Goal: Navigation & Orientation: Find specific page/section

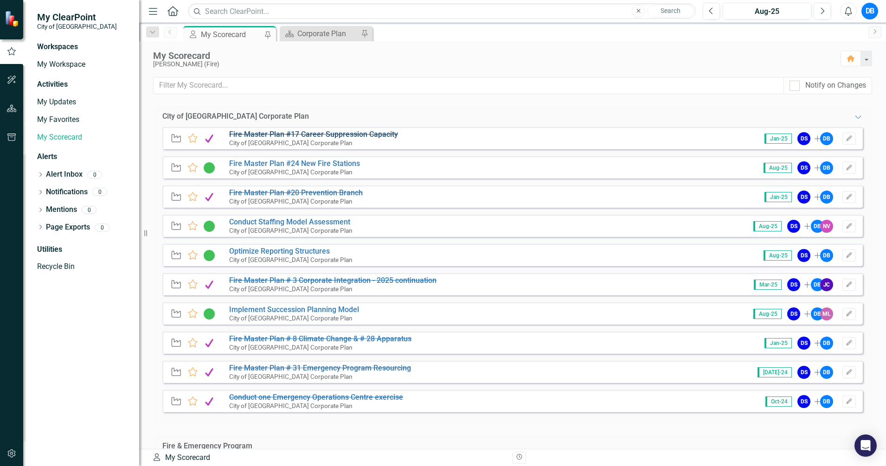
click at [314, 135] on s "Fire Master Plan #17 Career Suppression Capacity" at bounding box center [313, 134] width 169 height 9
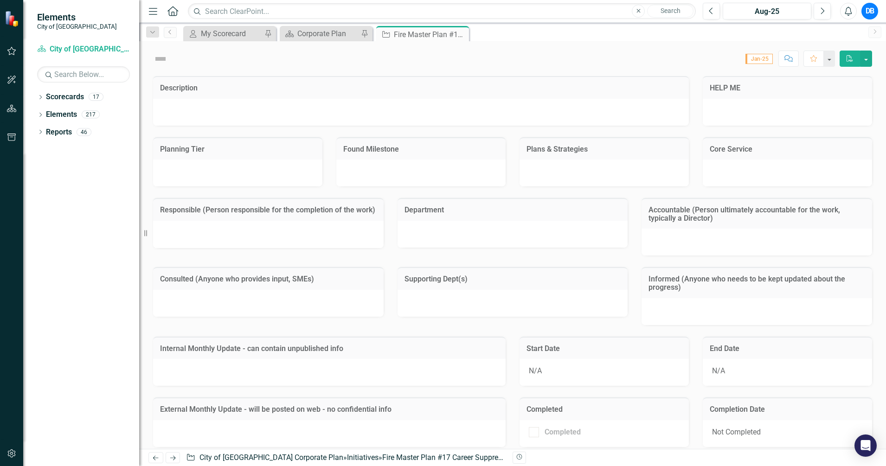
checkbox input "true"
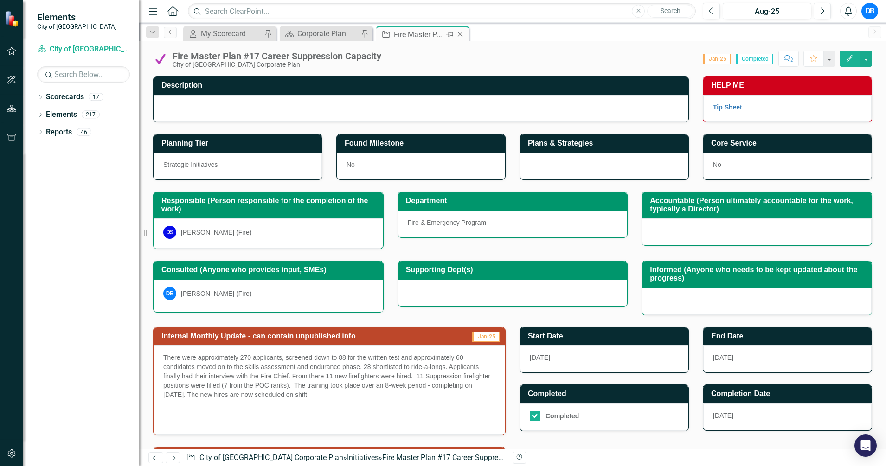
click at [463, 33] on icon "Close" at bounding box center [460, 34] width 9 height 7
click at [246, 34] on div "My Scorecard" at bounding box center [231, 34] width 61 height 12
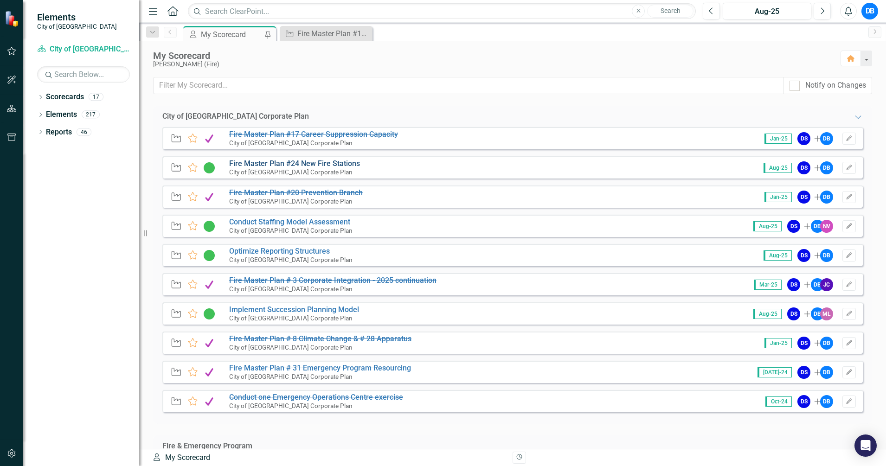
click at [279, 162] on link "Fire Master Plan #24 New Fire Stations" at bounding box center [294, 163] width 131 height 9
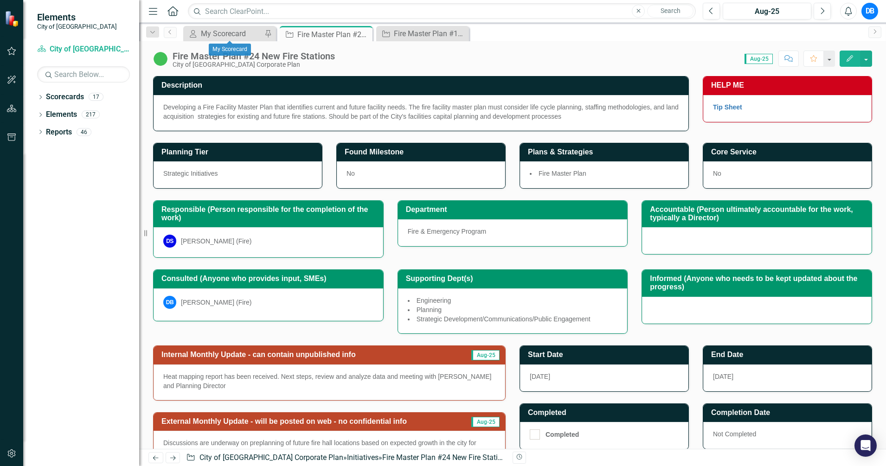
click at [208, 27] on div "My Scorecard My Scorecard Pin" at bounding box center [229, 33] width 93 height 15
click at [242, 34] on div "My Scorecard" at bounding box center [231, 34] width 61 height 12
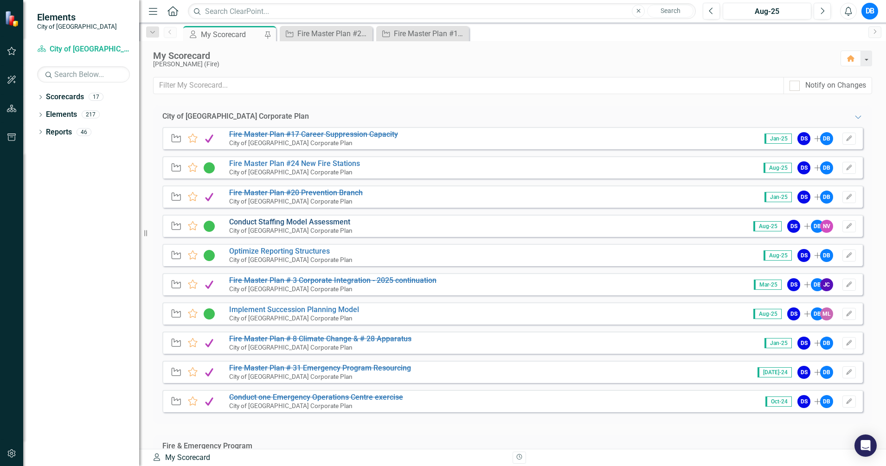
click at [345, 225] on link "Conduct Staffing Model Assessment" at bounding box center [289, 222] width 121 height 9
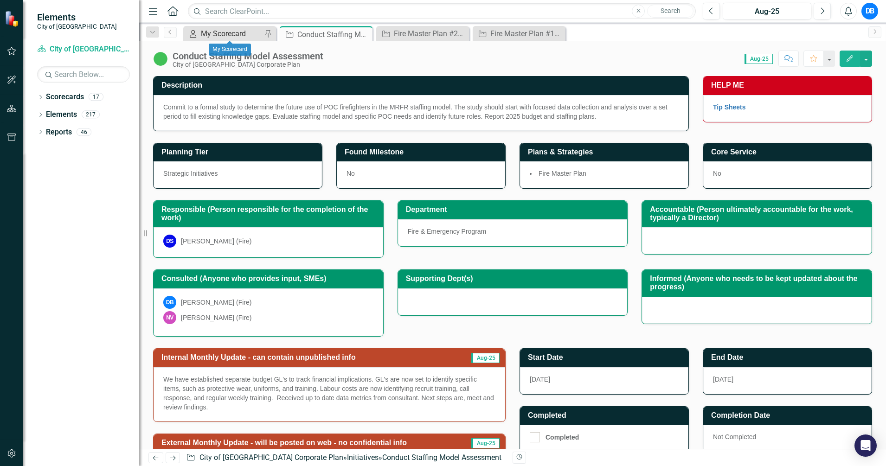
click at [228, 39] on div "My Scorecard" at bounding box center [231, 34] width 61 height 12
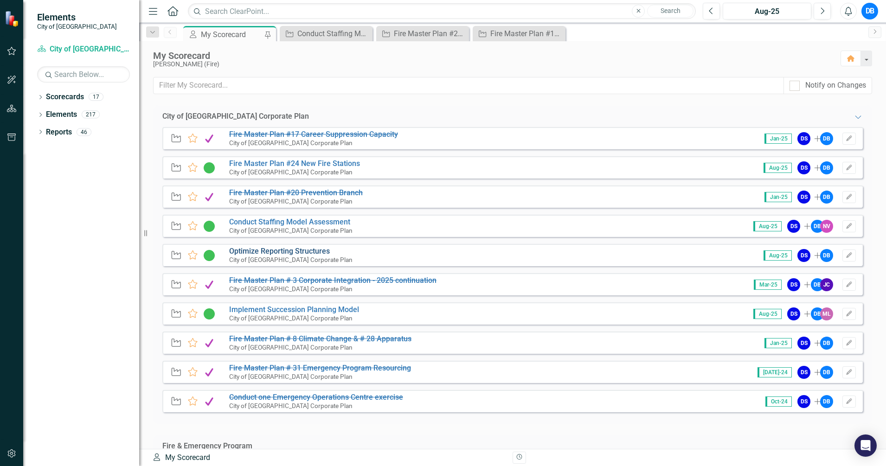
click at [274, 253] on link "Optimize Reporting Structures" at bounding box center [279, 251] width 101 height 9
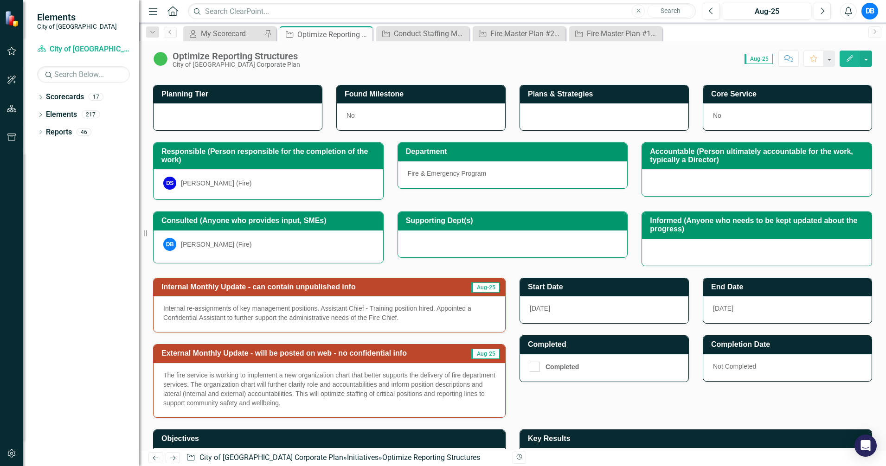
scroll to position [109, 0]
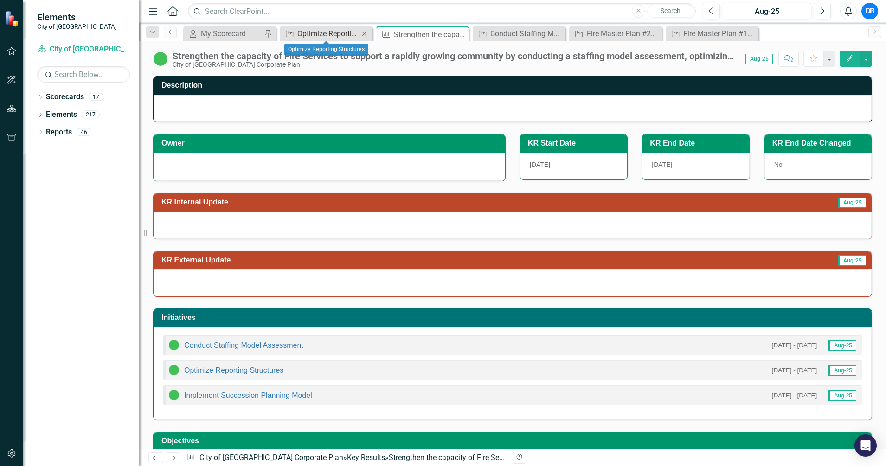
click at [326, 29] on div "Optimize Reporting Structures" at bounding box center [327, 34] width 61 height 12
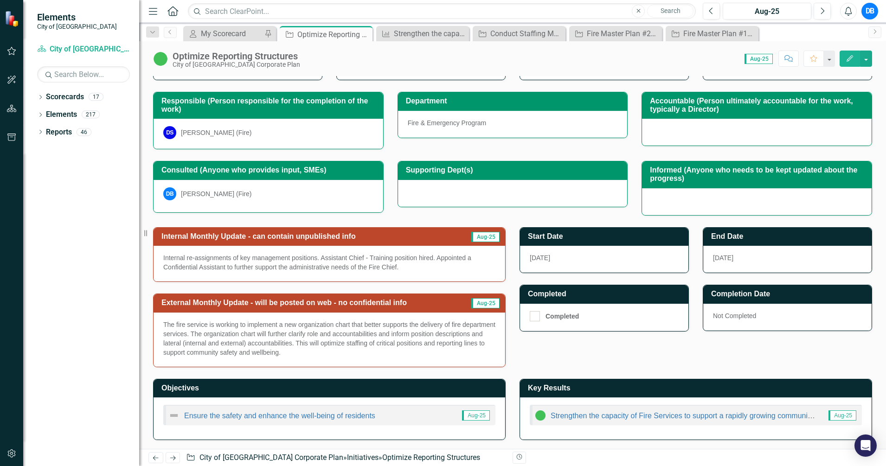
scroll to position [109, 0]
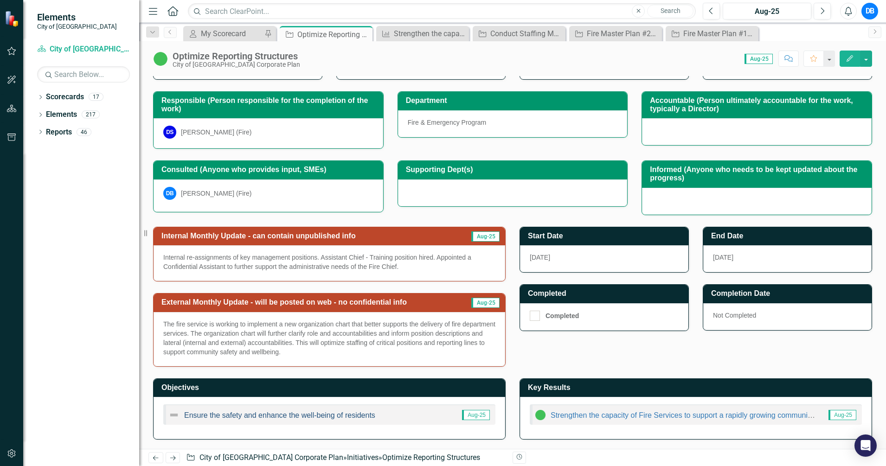
click at [304, 419] on link "Ensure the safety and enhance the well-being of residents" at bounding box center [279, 415] width 191 height 8
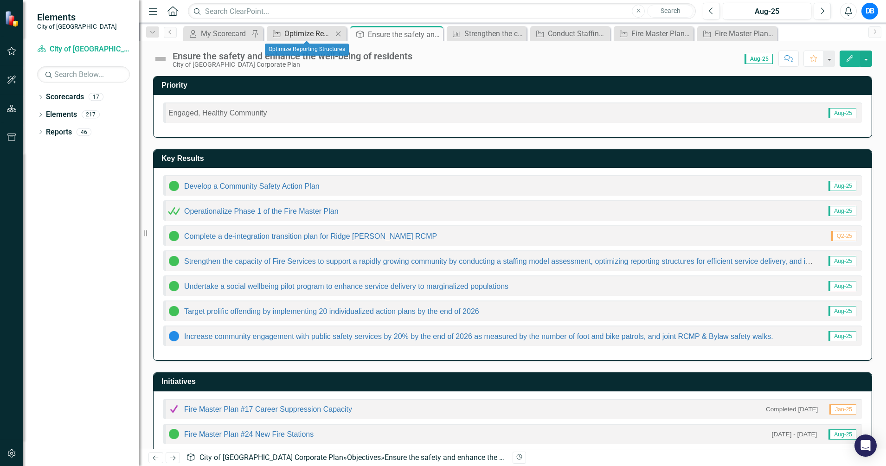
click at [301, 38] on div "Optimize Reporting Structures" at bounding box center [308, 34] width 48 height 12
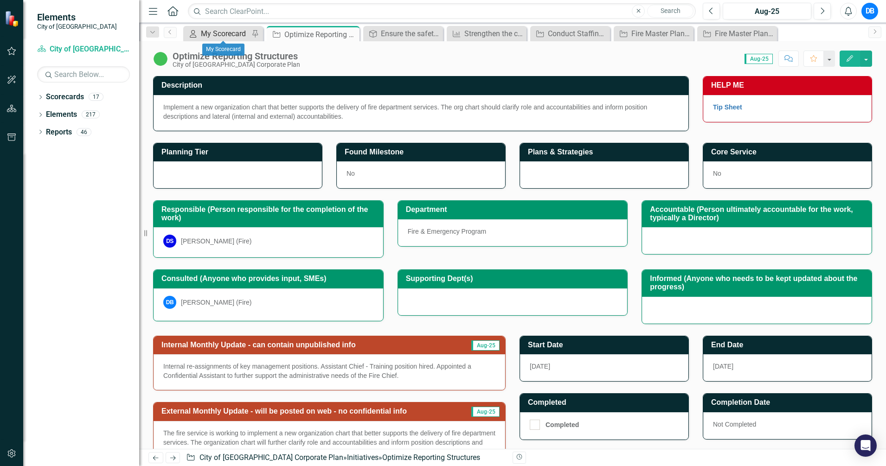
click at [211, 37] on div "My Scorecard" at bounding box center [225, 34] width 48 height 12
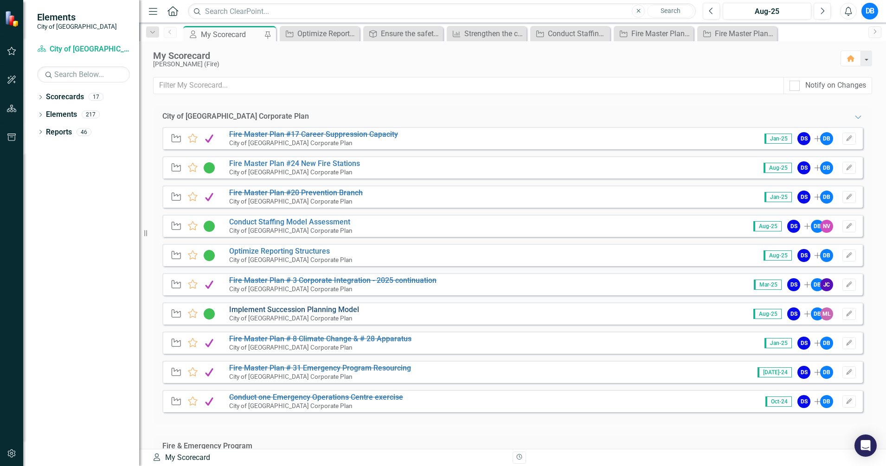
click at [315, 310] on link "Implement Succession Planning Model" at bounding box center [294, 309] width 130 height 9
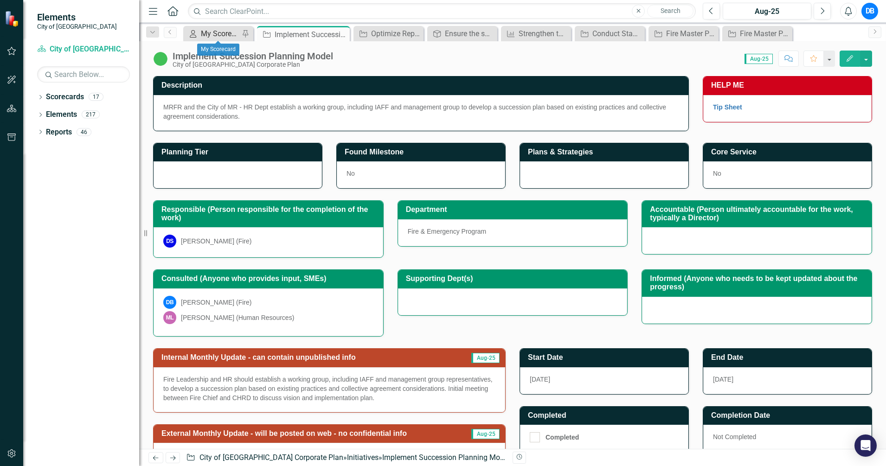
click at [226, 32] on div "My Scorecard" at bounding box center [220, 34] width 39 height 12
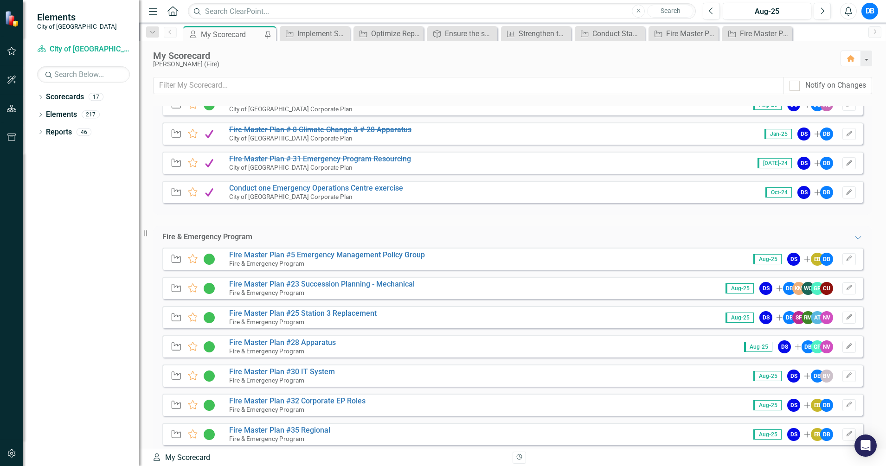
scroll to position [229, 0]
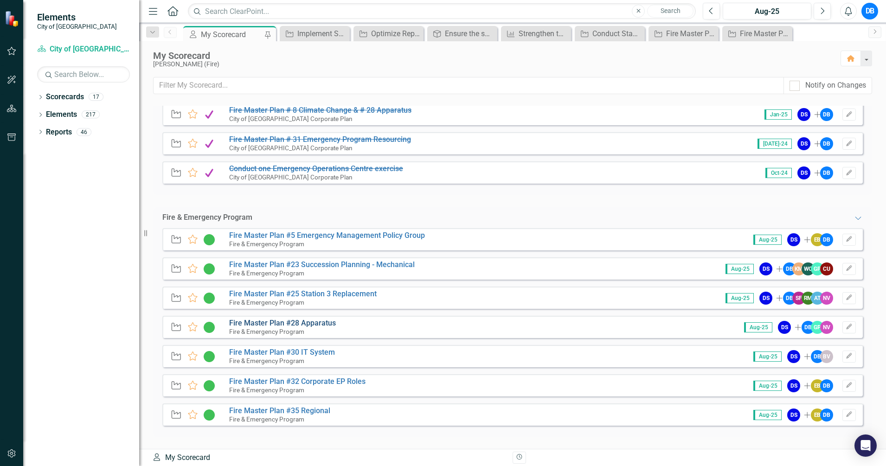
click at [318, 324] on link "Fire Master Plan #28 Apparatus" at bounding box center [282, 323] width 107 height 9
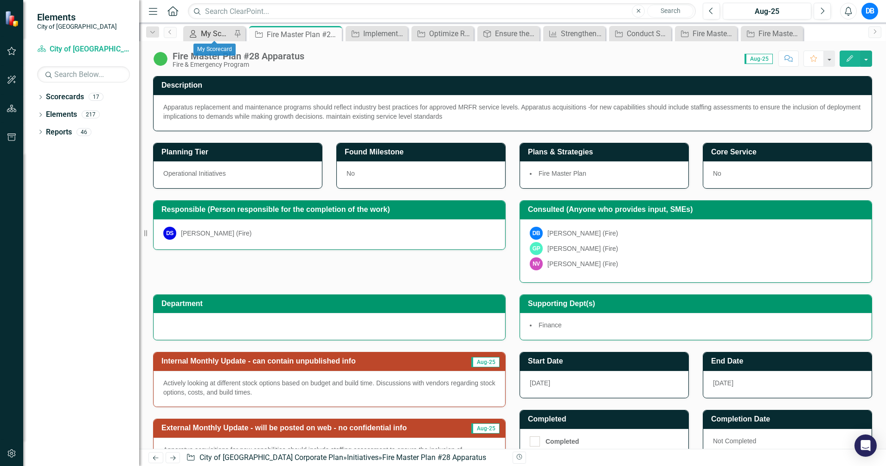
click at [216, 36] on div "My Scorecard" at bounding box center [216, 34] width 31 height 12
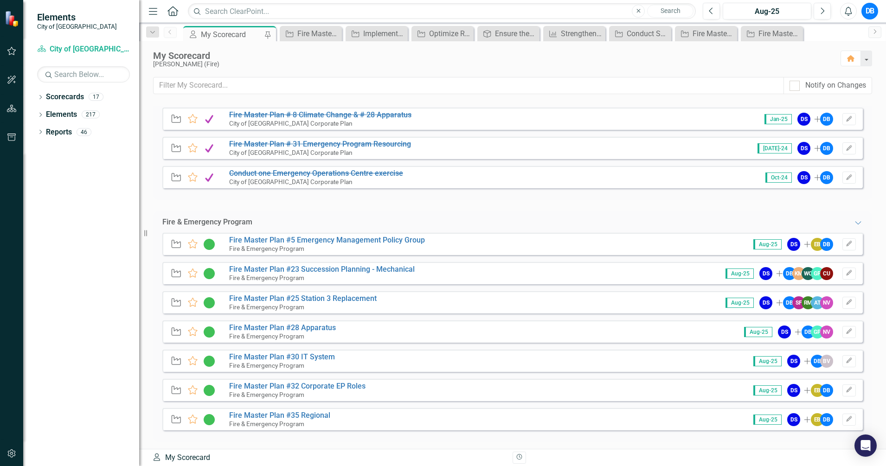
scroll to position [229, 0]
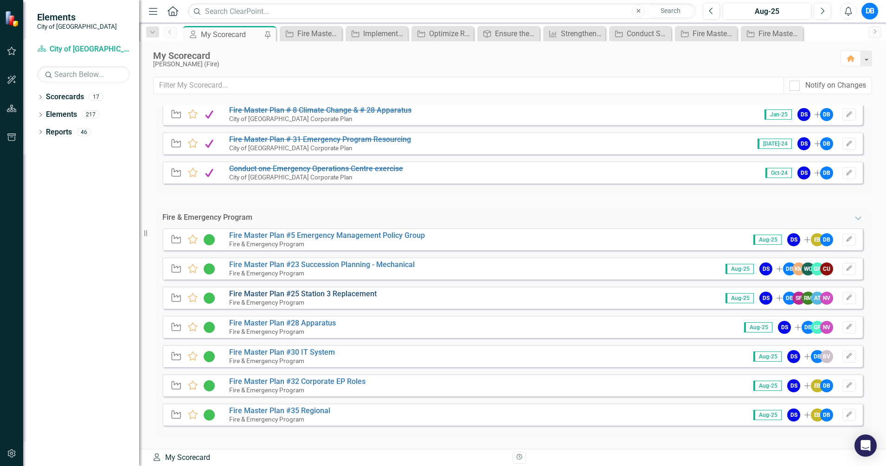
click at [363, 294] on link "Fire Master Plan #25 Station 3 Replacement" at bounding box center [303, 293] width 148 height 9
